Goal: Information Seeking & Learning: Learn about a topic

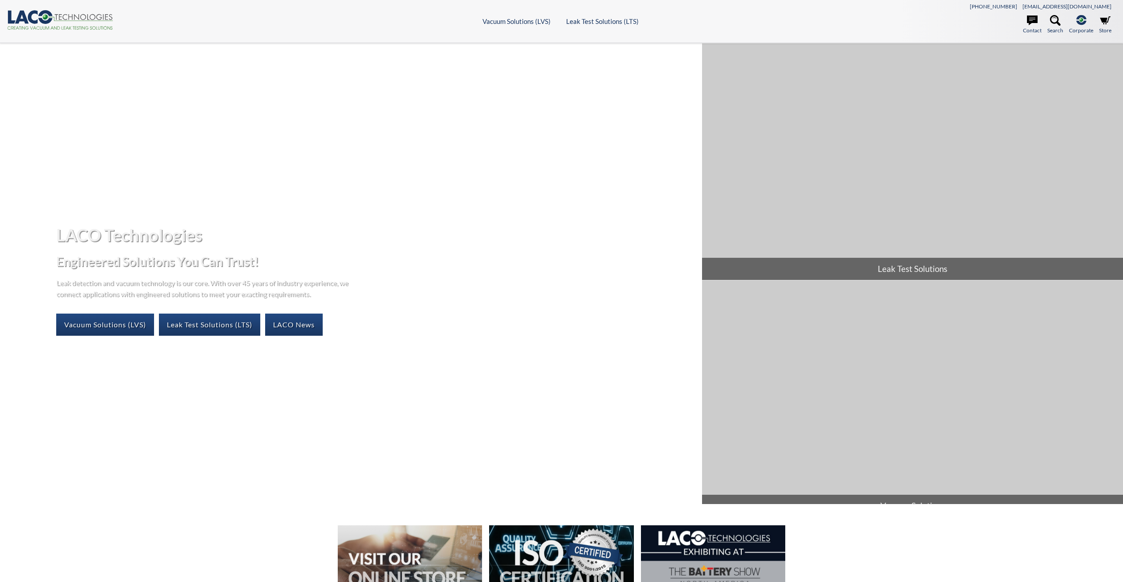
select select "Language Translate Widget"
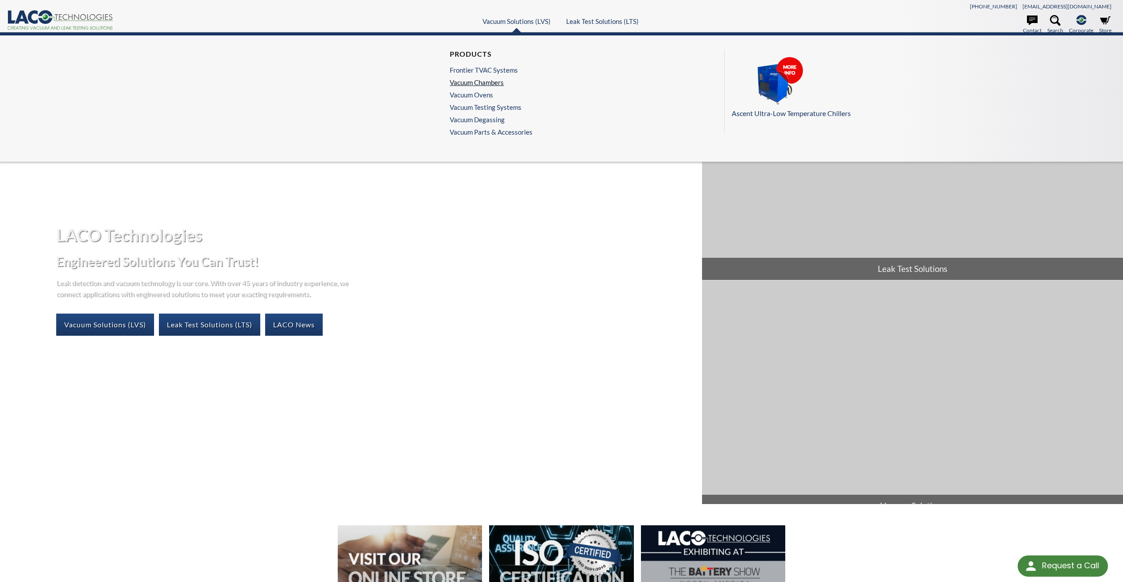
click at [490, 81] on link "Vacuum Chambers" at bounding box center [489, 82] width 78 height 8
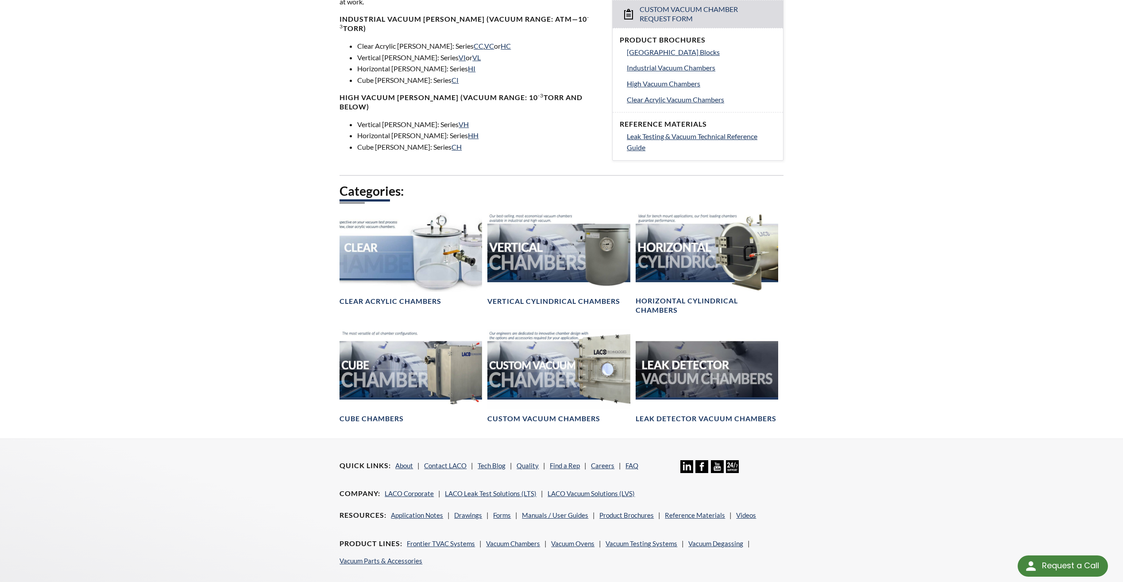
scroll to position [354, 0]
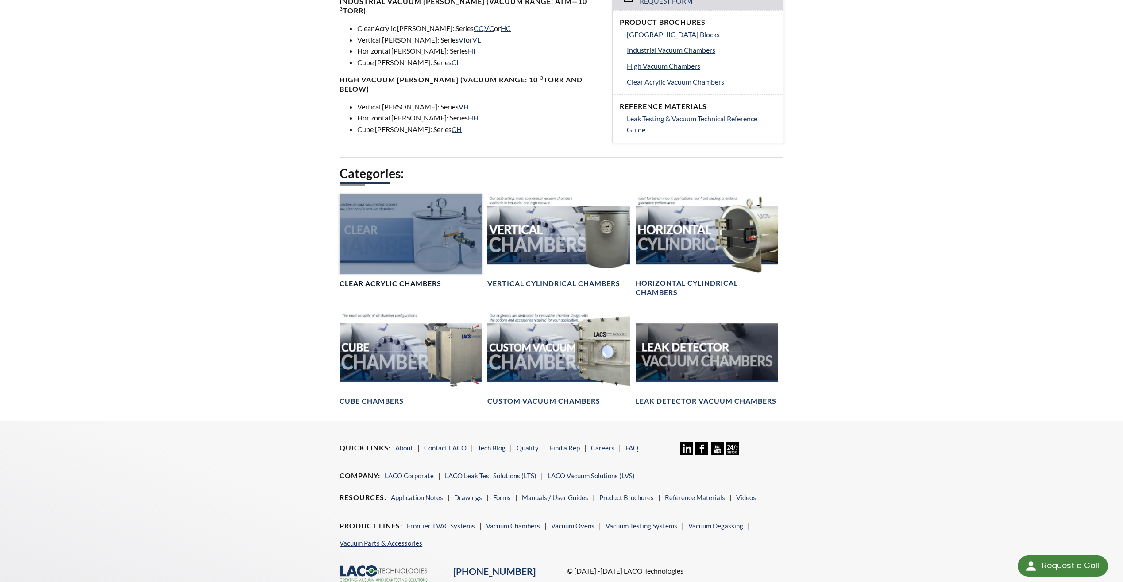
click at [411, 283] on h4 "Clear Acrylic Chambers" at bounding box center [391, 283] width 102 height 9
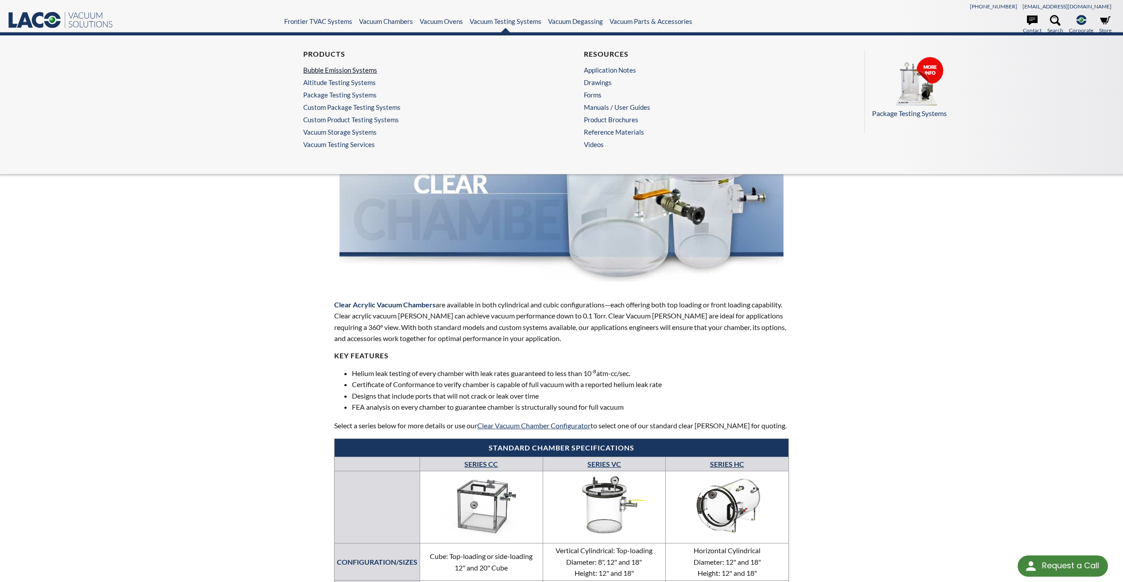
click at [367, 69] on link "Bubble Emission Systems" at bounding box center [419, 70] width 232 height 8
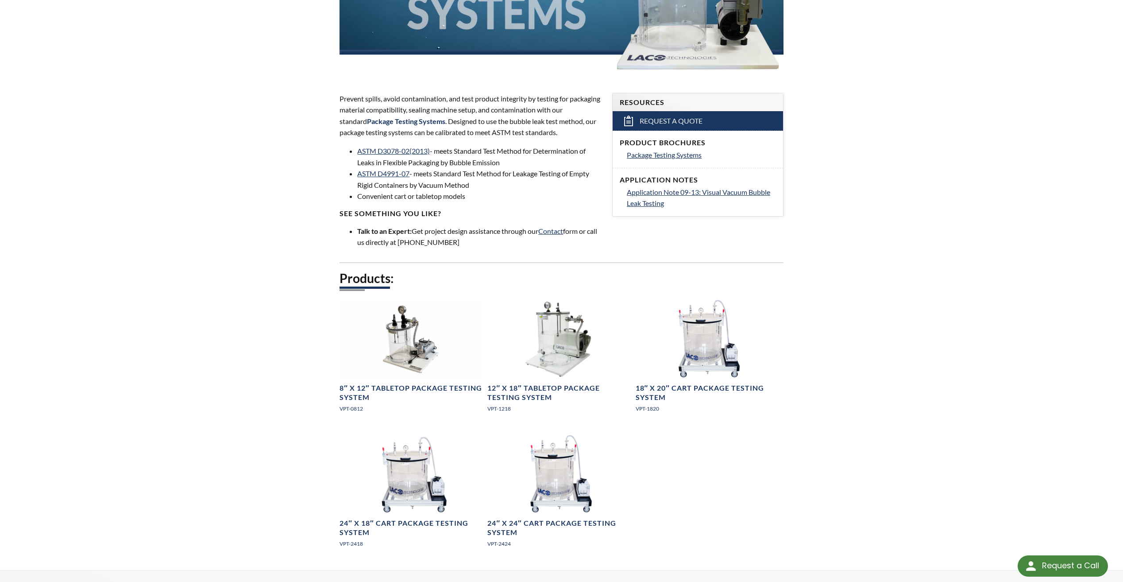
scroll to position [221, 0]
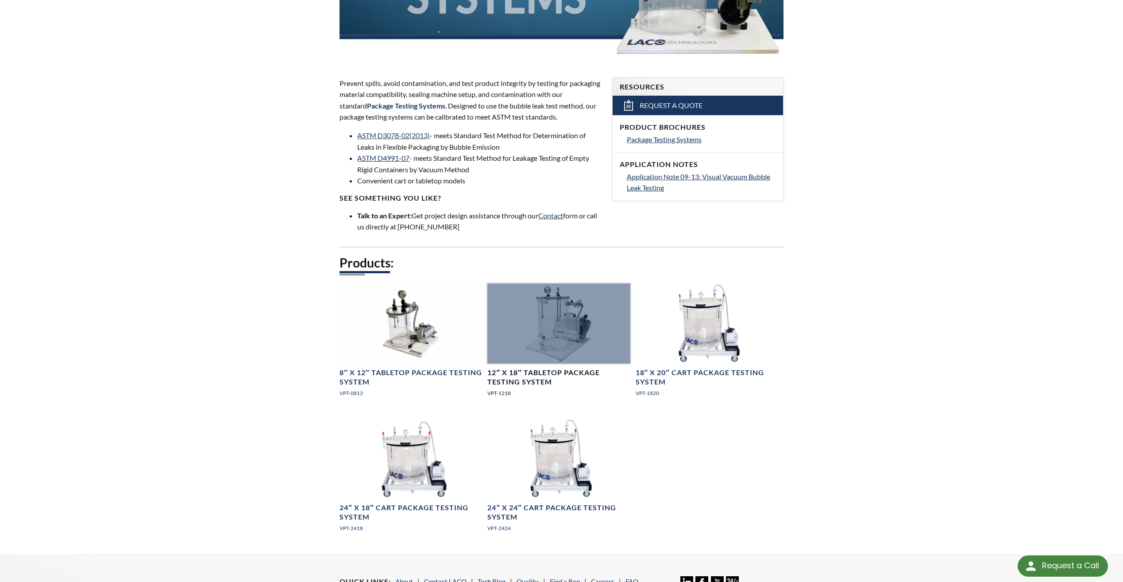
click at [584, 331] on div at bounding box center [558, 323] width 143 height 80
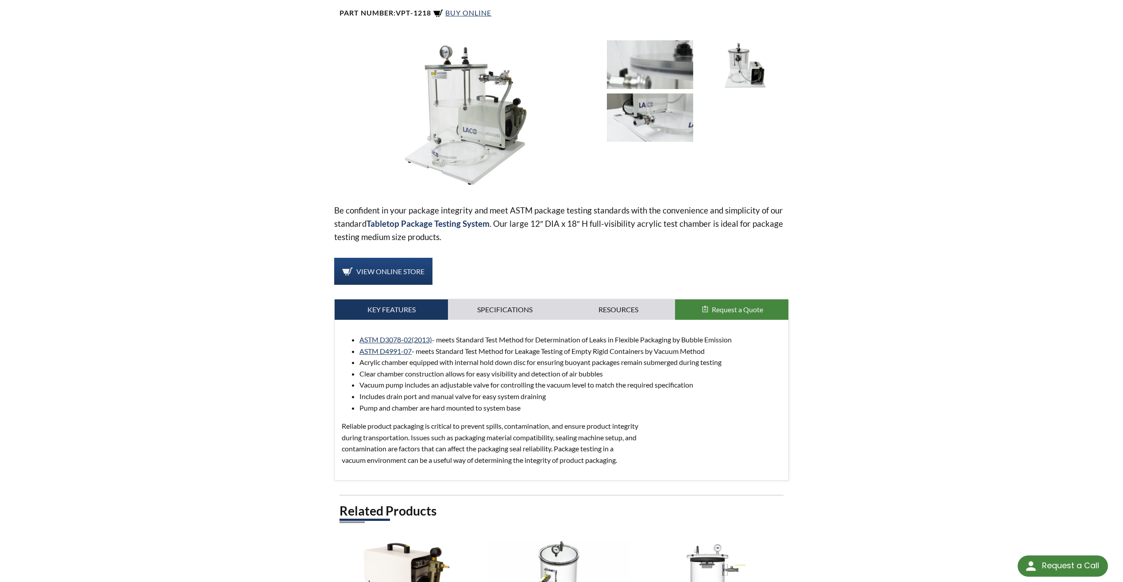
scroll to position [85, 0]
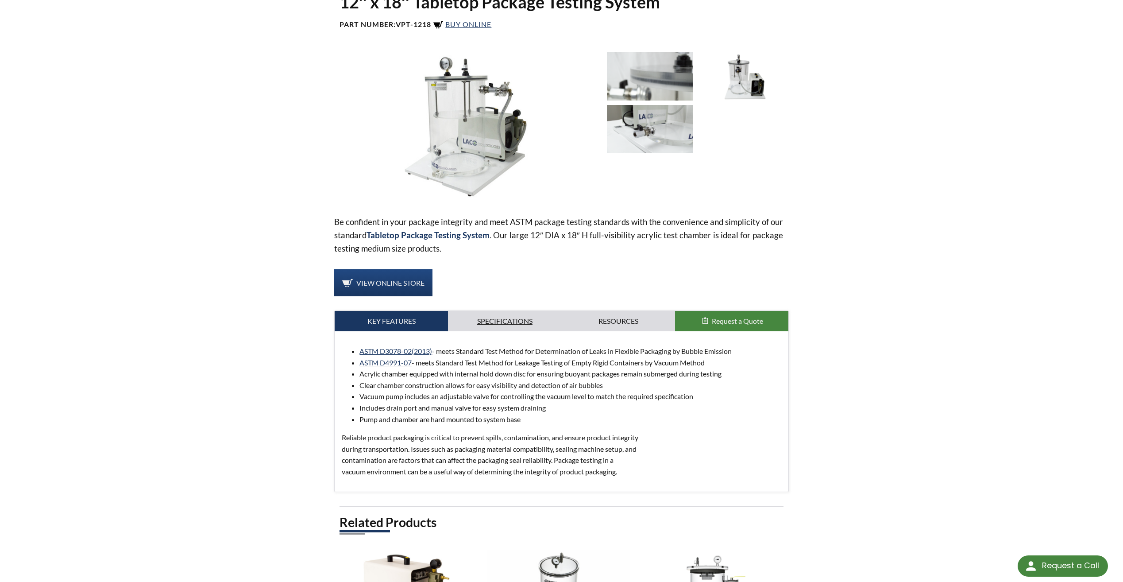
click at [528, 326] on link "Specifications" at bounding box center [504, 321] width 113 height 20
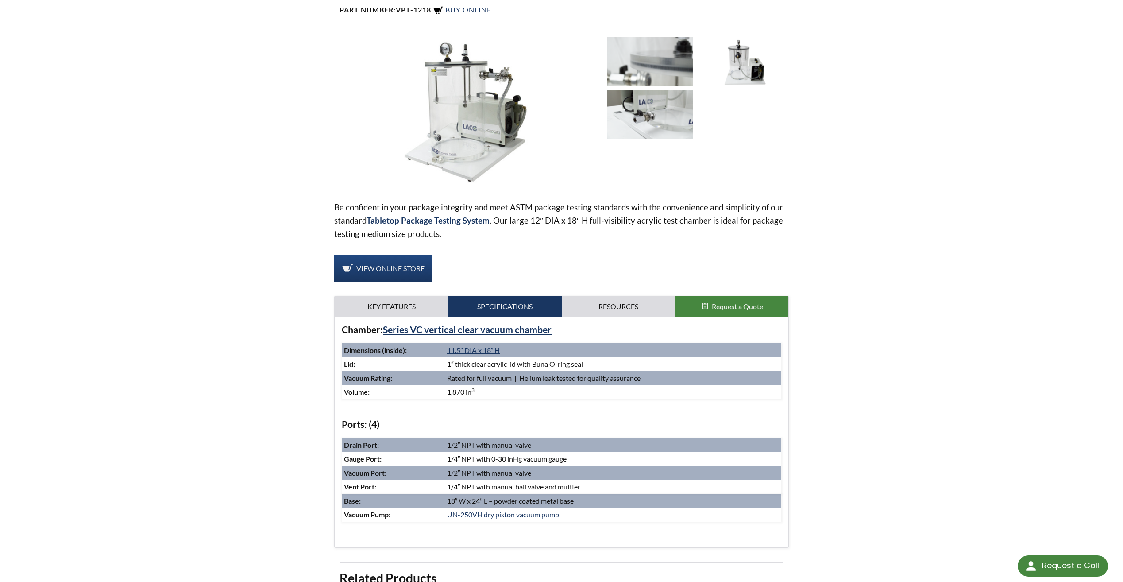
scroll to position [0, 0]
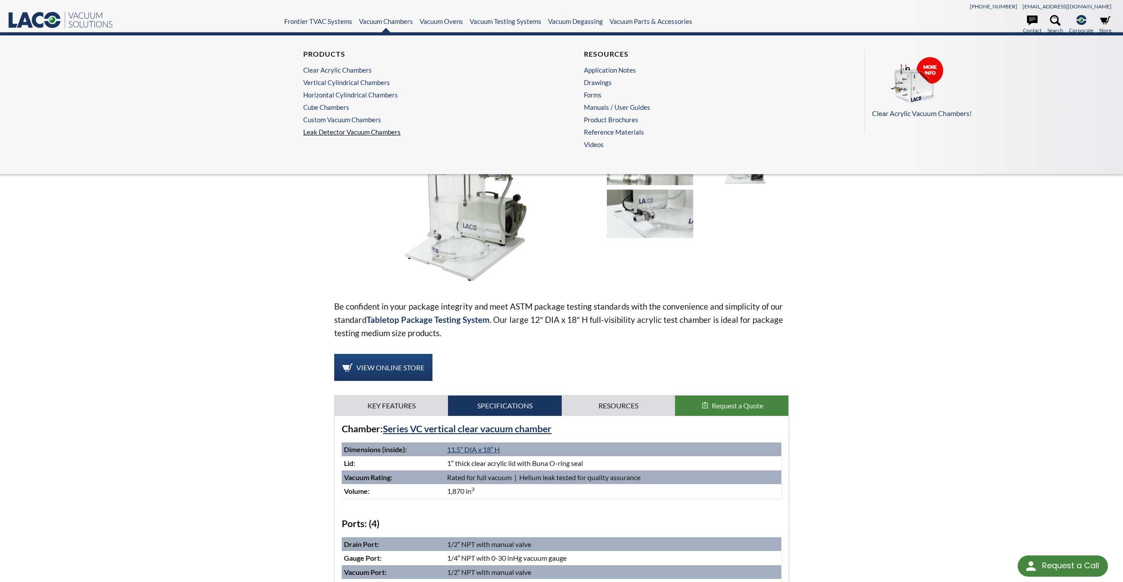
click at [383, 133] on link "Leak Detector Vacuum Chambers" at bounding box center [421, 132] width 236 height 8
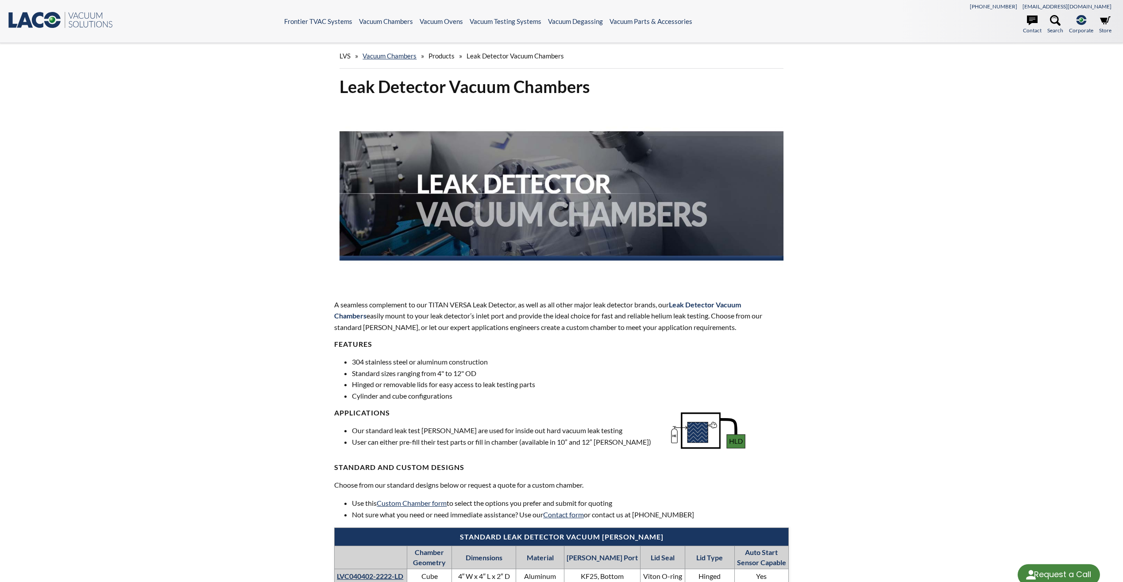
select select "Language Translate Widget"
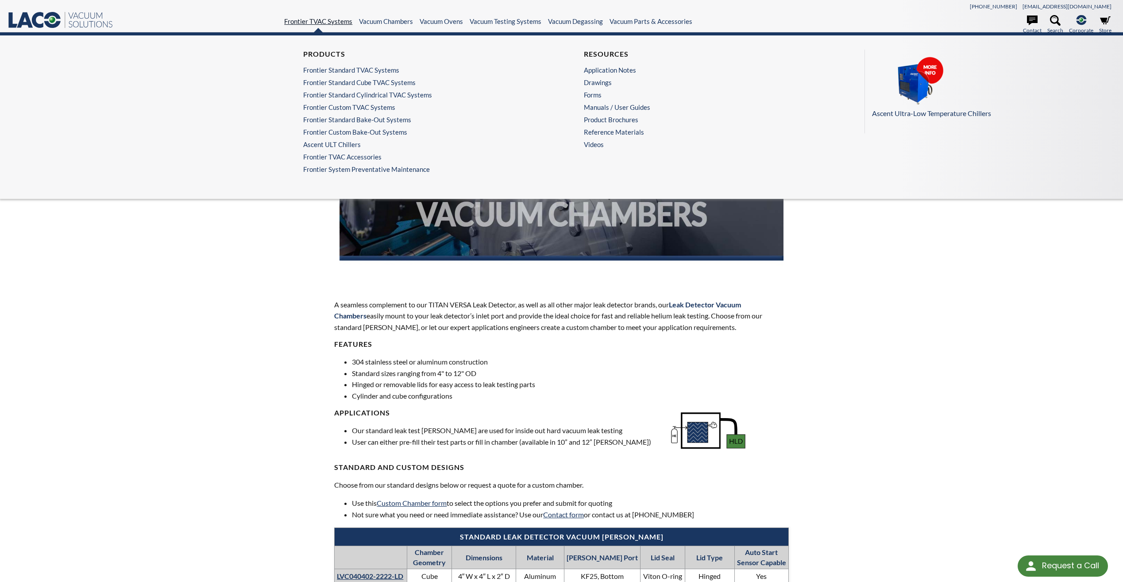
click at [339, 19] on link "Frontier TVAC Systems" at bounding box center [318, 21] width 68 height 8
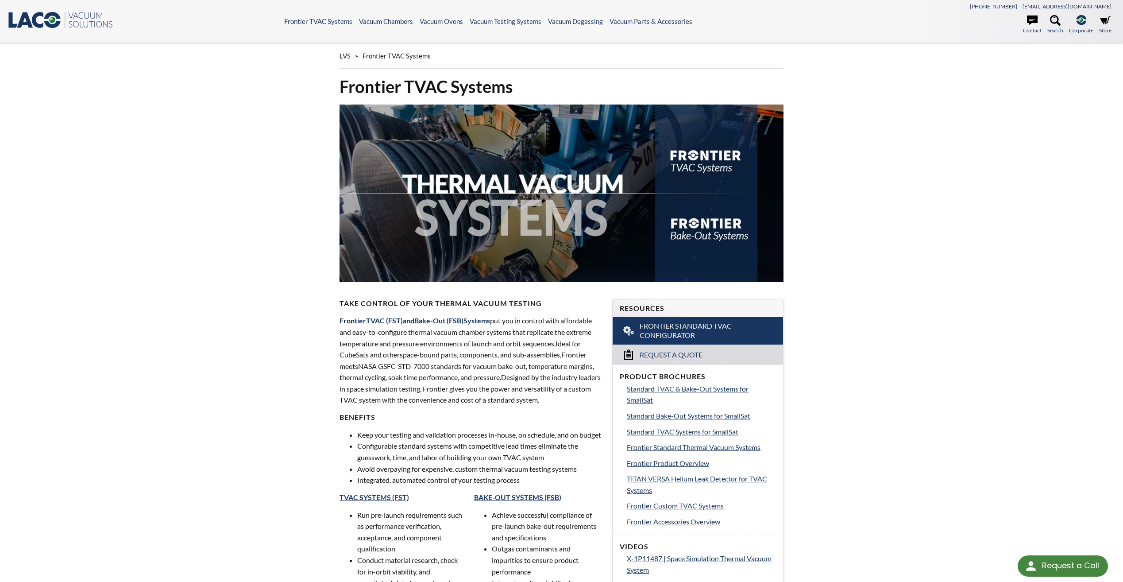
click at [1054, 19] on icon at bounding box center [1055, 20] width 11 height 11
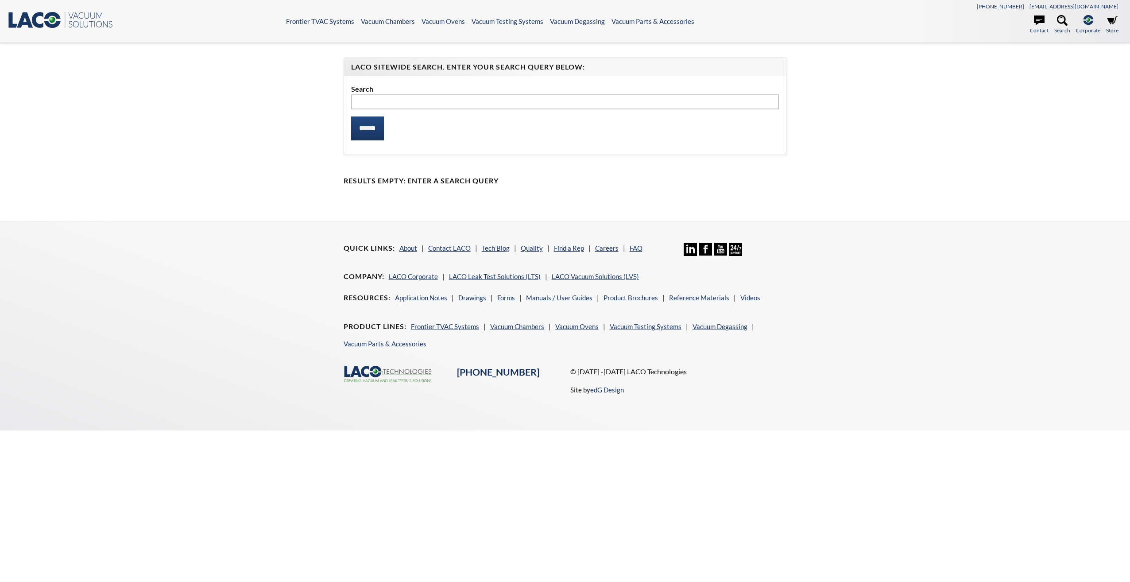
select select "Language Translate Widget"
type input "*"
type input "**********"
click at [351, 116] on input "******" at bounding box center [367, 128] width 33 height 24
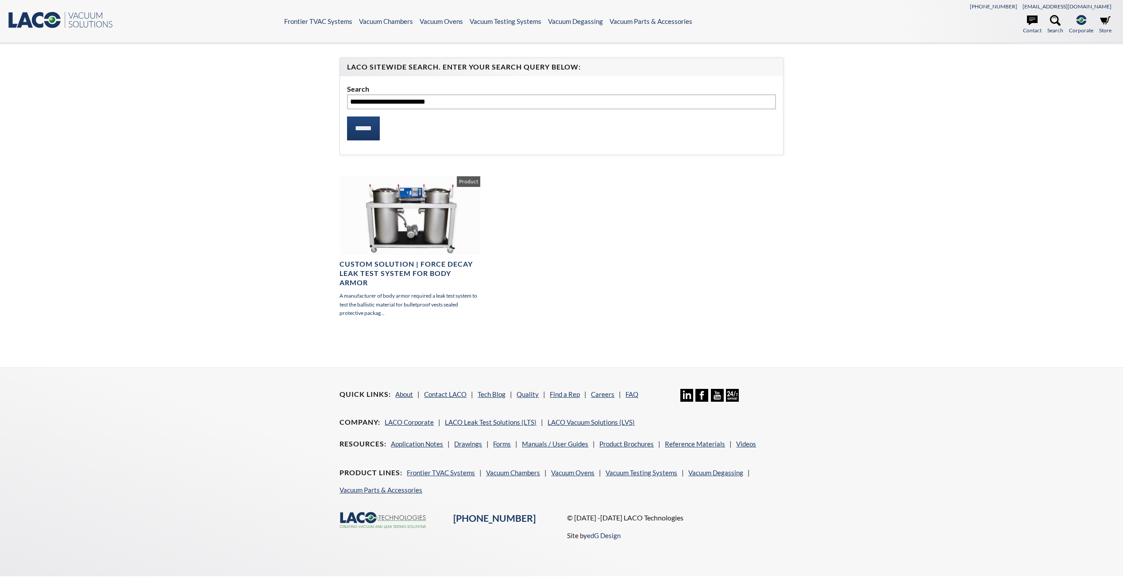
select select "Language Translate Widget"
